Goal: Task Accomplishment & Management: Use online tool/utility

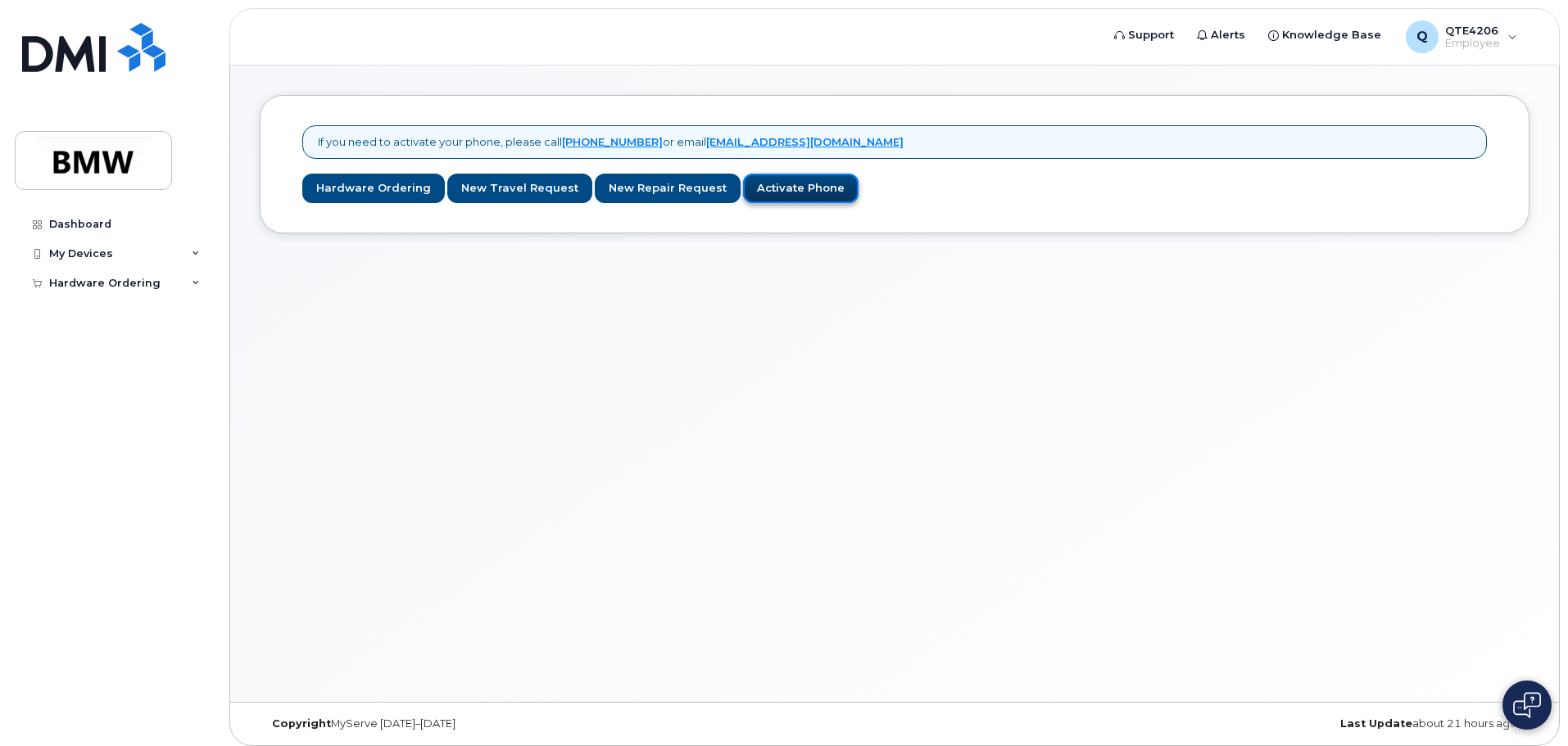
click at [798, 185] on link "Activate Phone" at bounding box center [801, 189] width 116 height 31
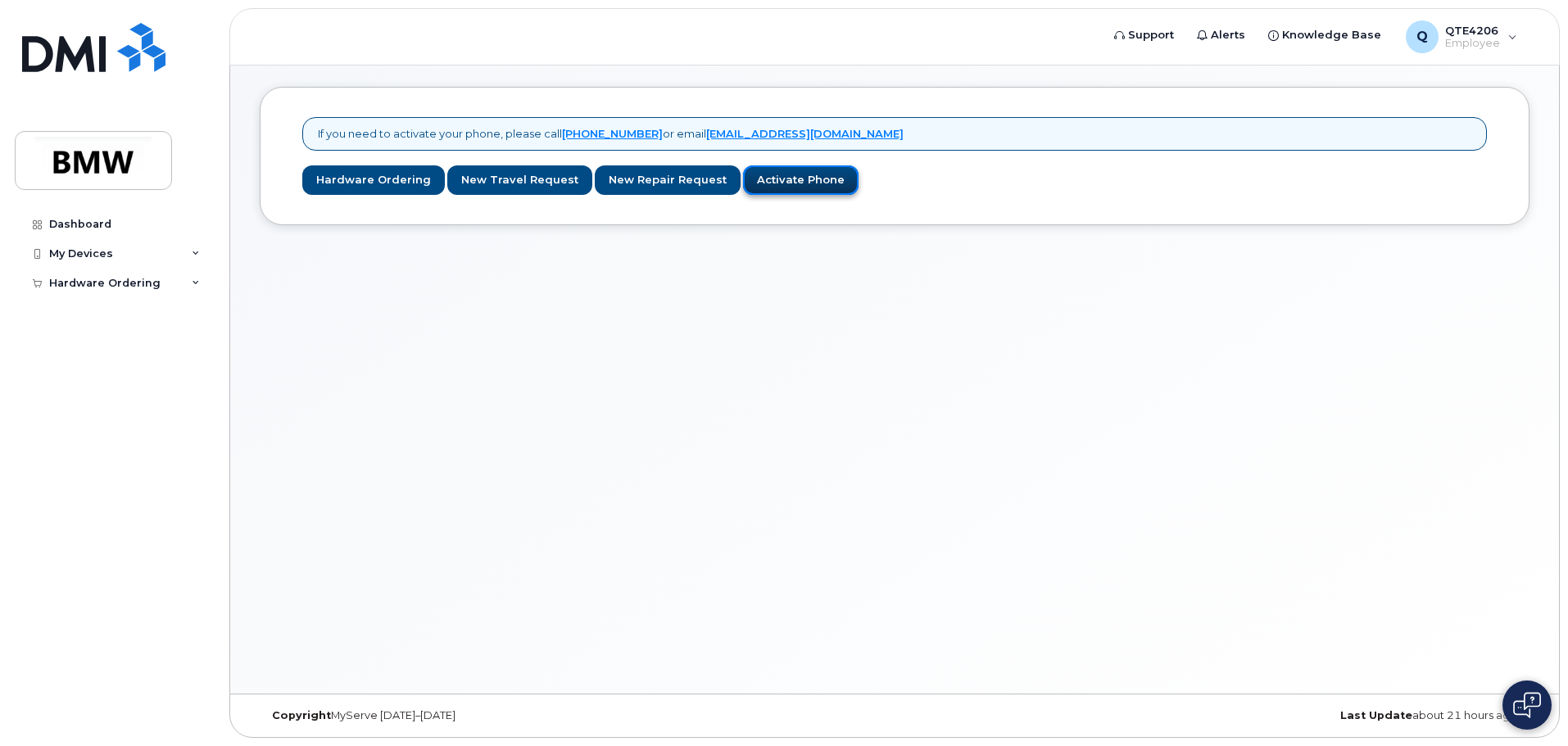
click at [784, 182] on link "Activate Phone" at bounding box center [801, 180] width 116 height 31
click at [129, 246] on div "My Devices" at bounding box center [114, 254] width 199 height 30
click at [74, 248] on div "My Devices" at bounding box center [80, 254] width 64 height 13
click at [108, 165] on img at bounding box center [94, 160] width 126 height 47
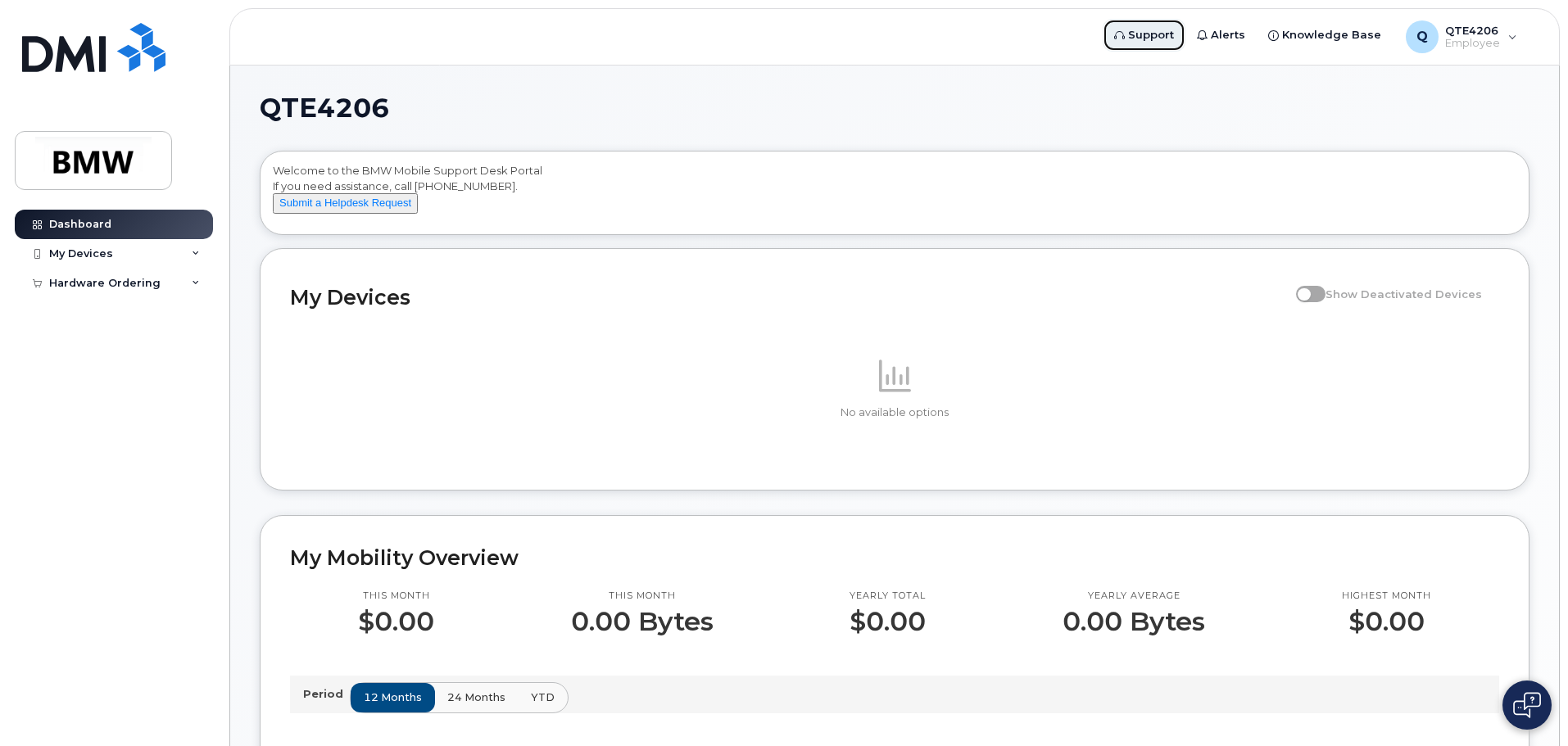
click at [1172, 35] on span "Support" at bounding box center [1150, 36] width 46 height 17
